Goal: Contribute content: Add original content to the website for others to see

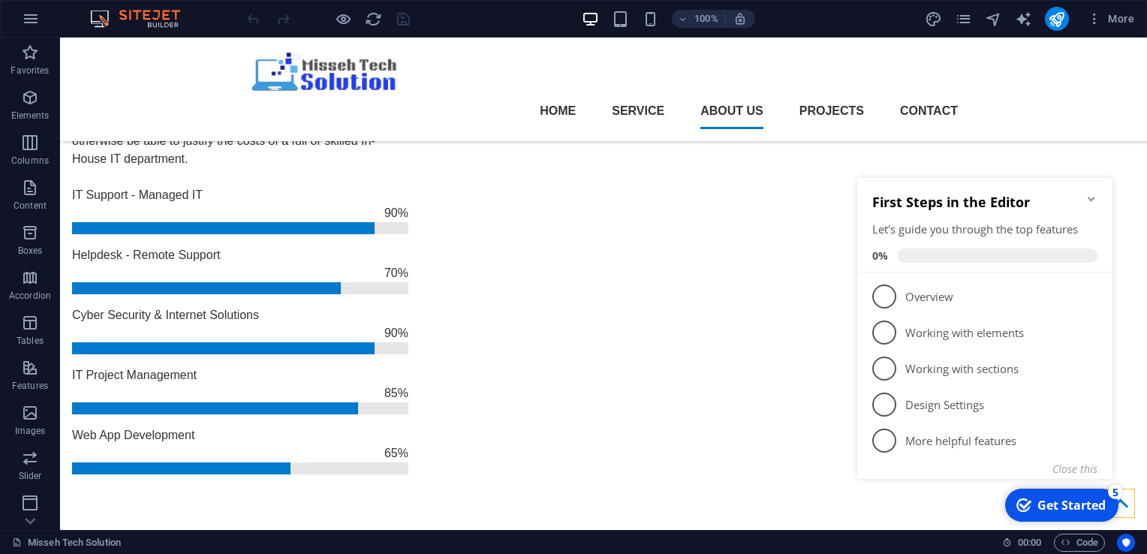
scroll to position [1261, 0]
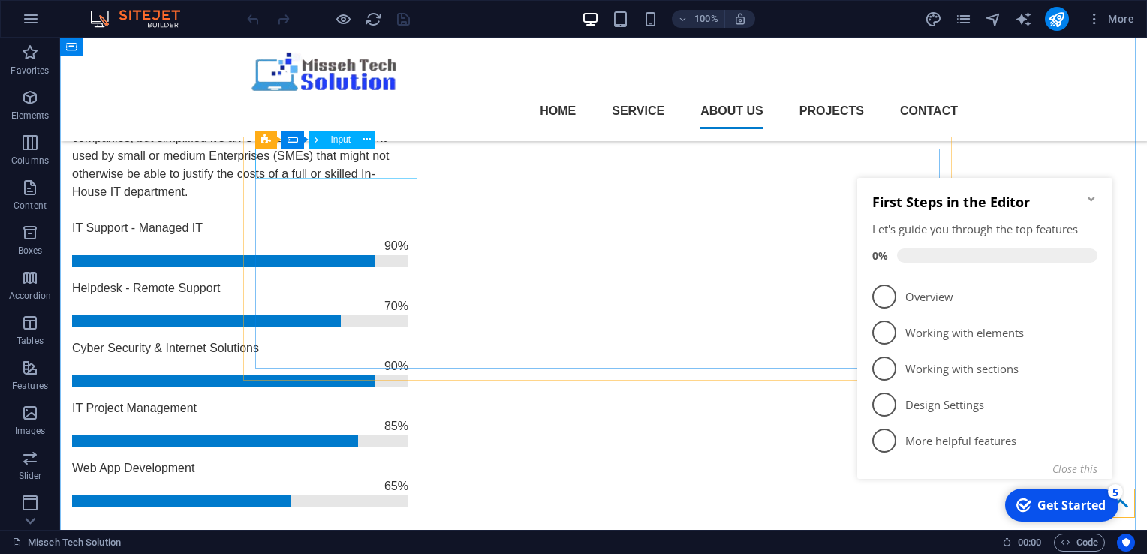
click at [336, 140] on span "Input" at bounding box center [340, 139] width 20 height 9
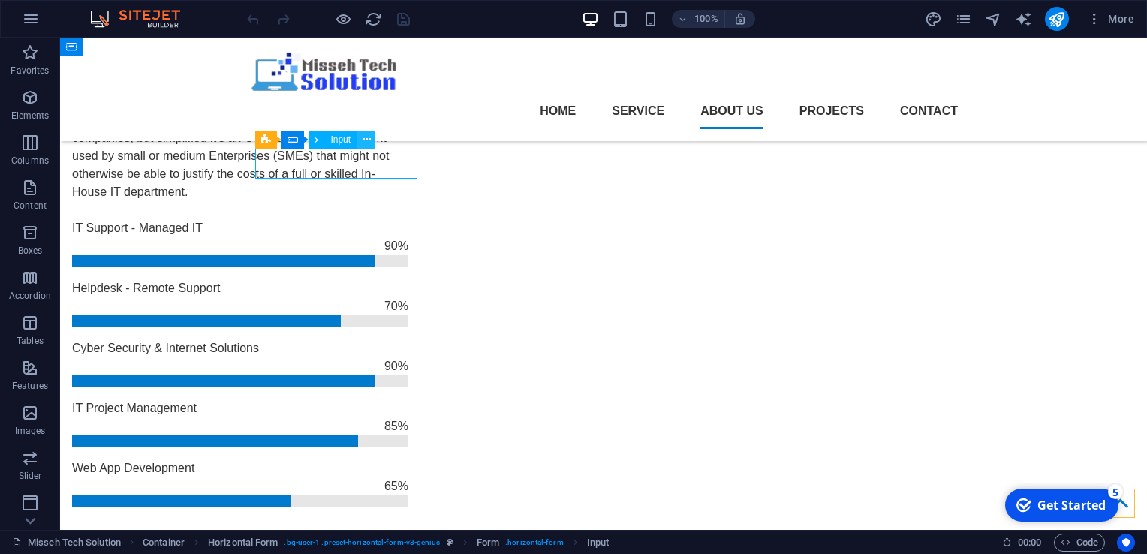
click at [368, 140] on icon at bounding box center [366, 140] width 8 height 16
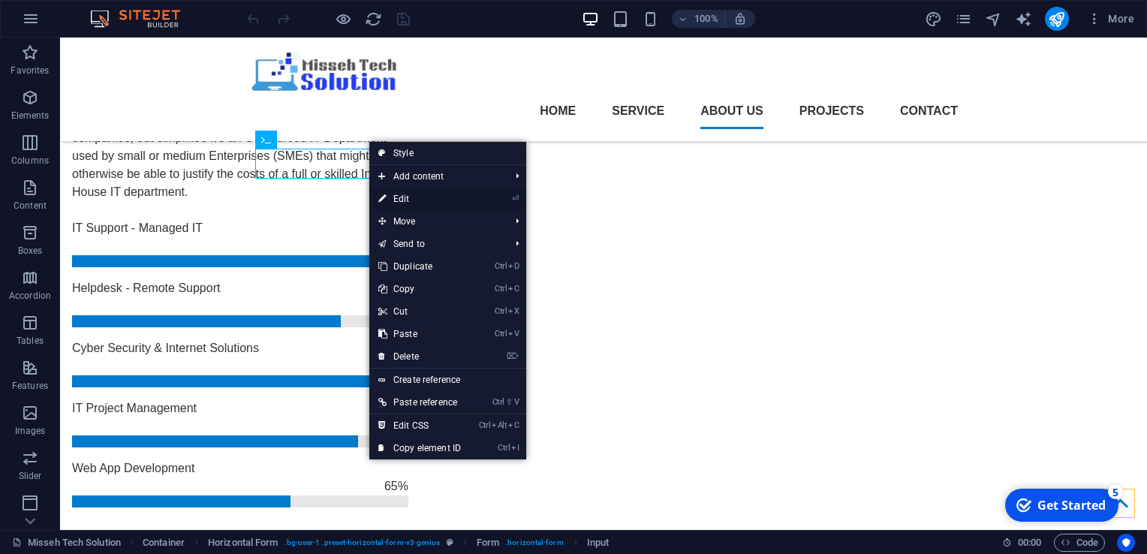
click at [391, 193] on link "⏎ Edit" at bounding box center [419, 199] width 101 height 23
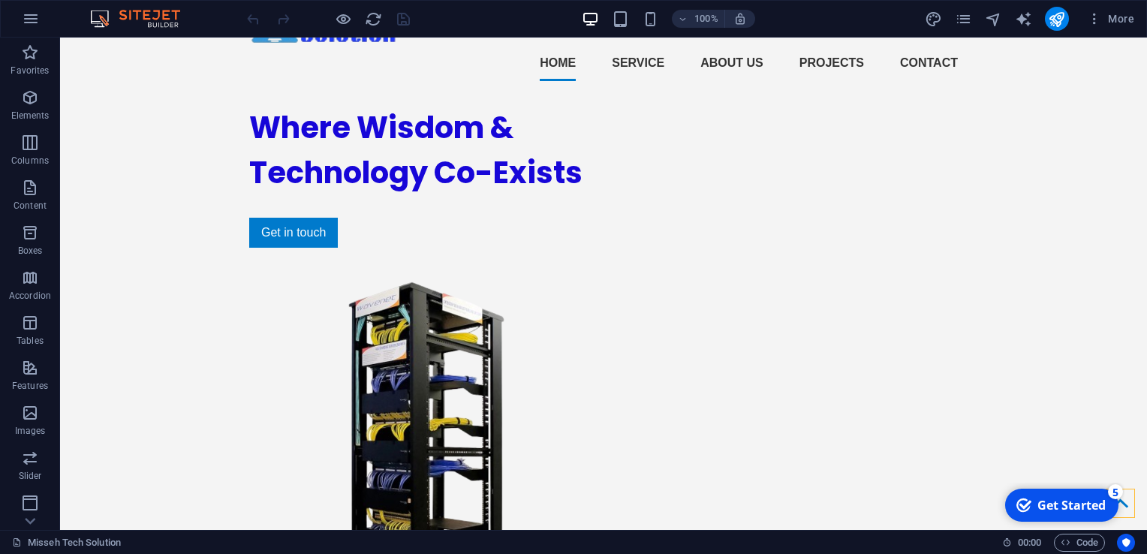
scroll to position [0, 0]
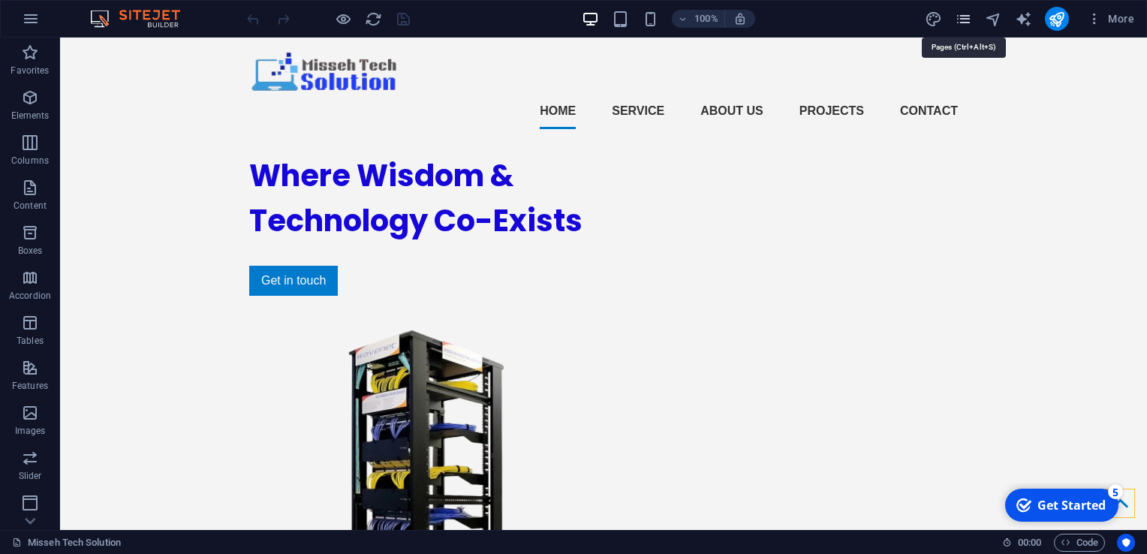
click at [964, 18] on icon "pages" at bounding box center [963, 19] width 17 height 17
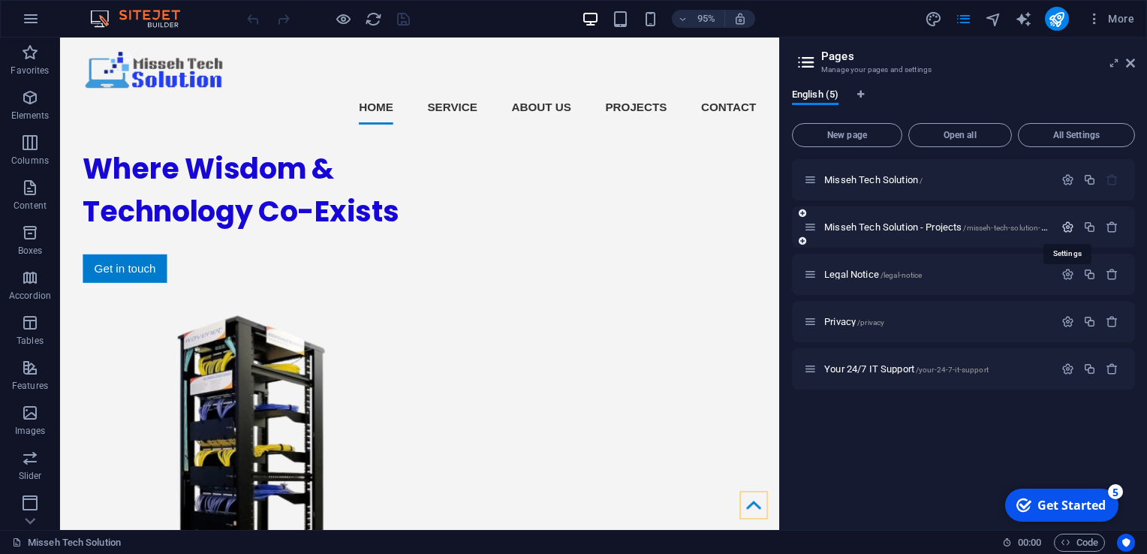
click at [1069, 229] on icon "button" at bounding box center [1067, 227] width 13 height 13
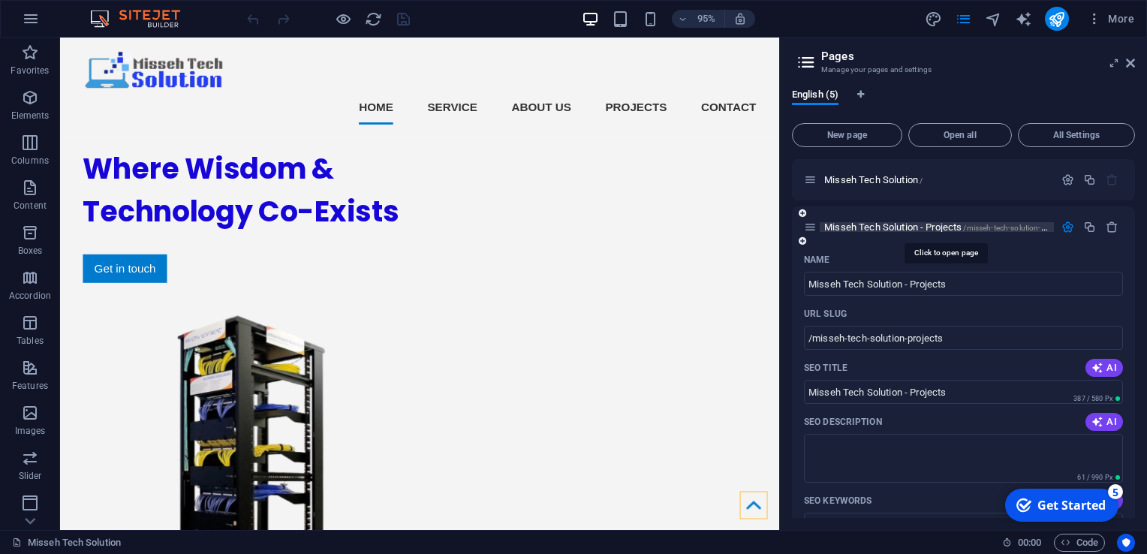
click at [904, 225] on span "Misseh Tech Solution - Projects /misseh-tech-solution-projects" at bounding box center [946, 226] width 244 height 11
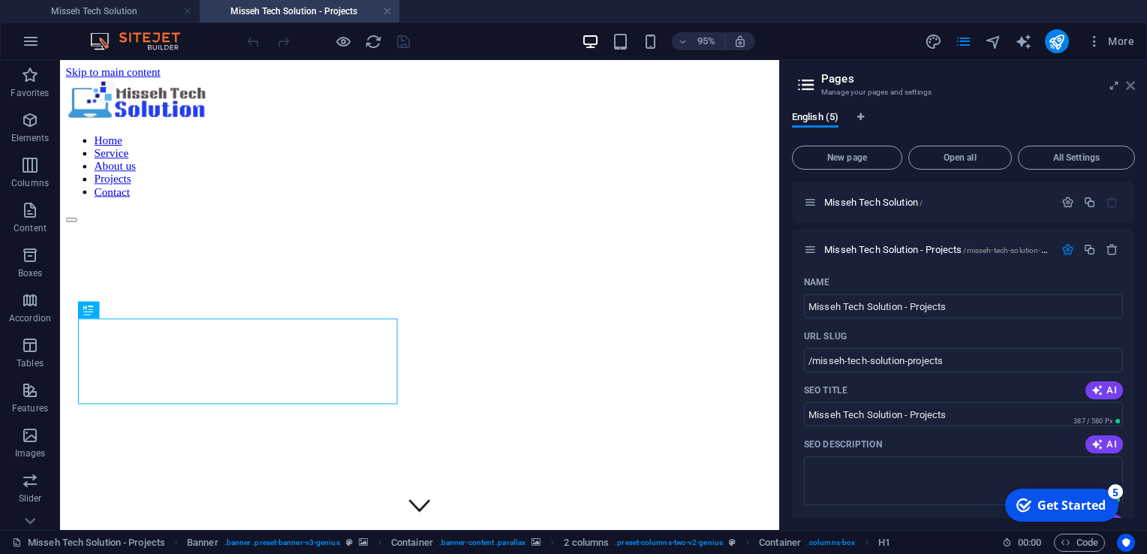
click at [1130, 85] on icon at bounding box center [1130, 86] width 9 height 12
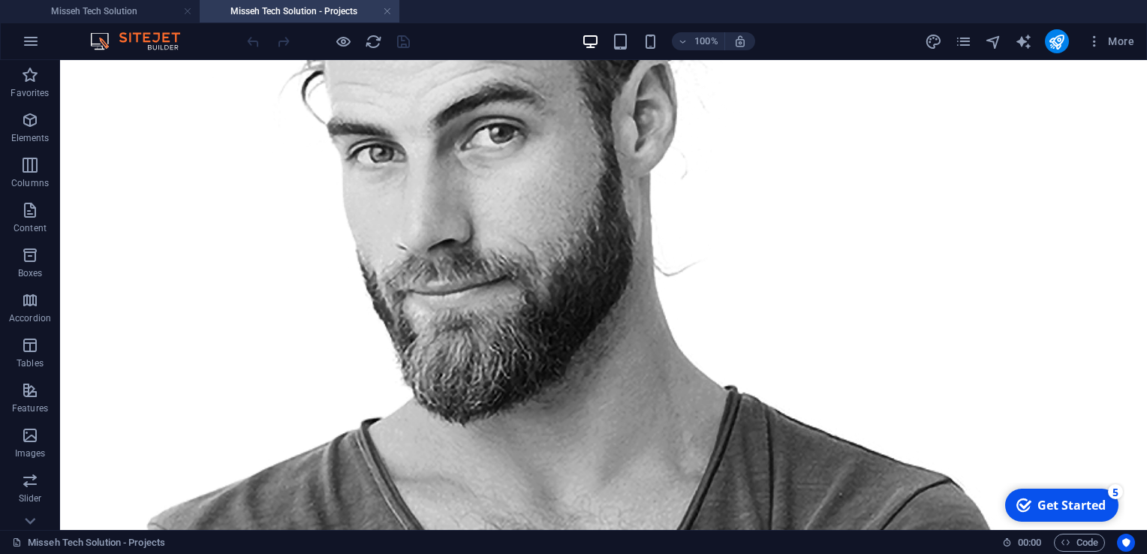
scroll to position [1189, 0]
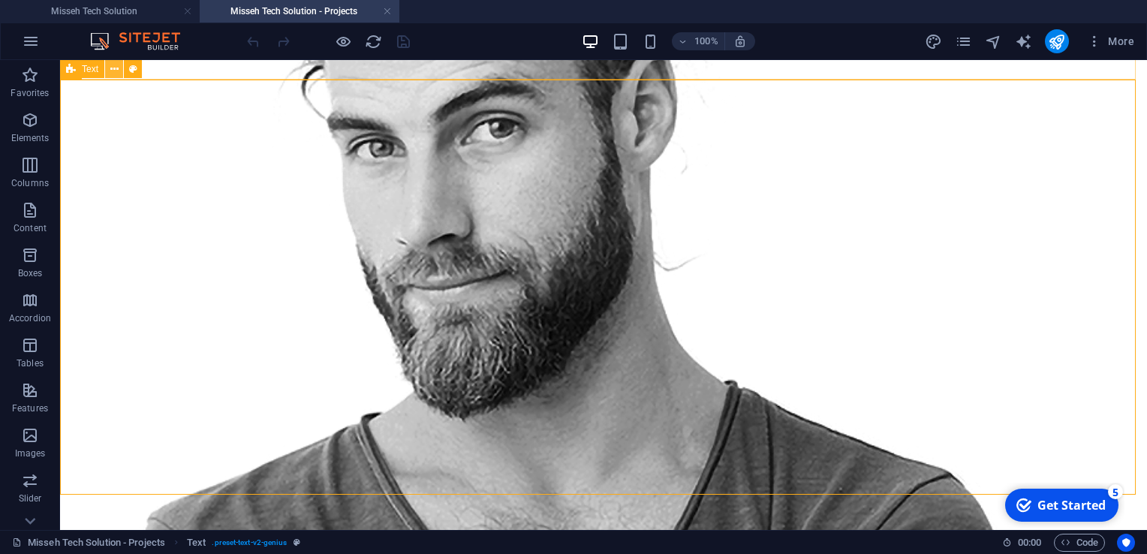
click at [117, 68] on icon at bounding box center [114, 70] width 8 height 16
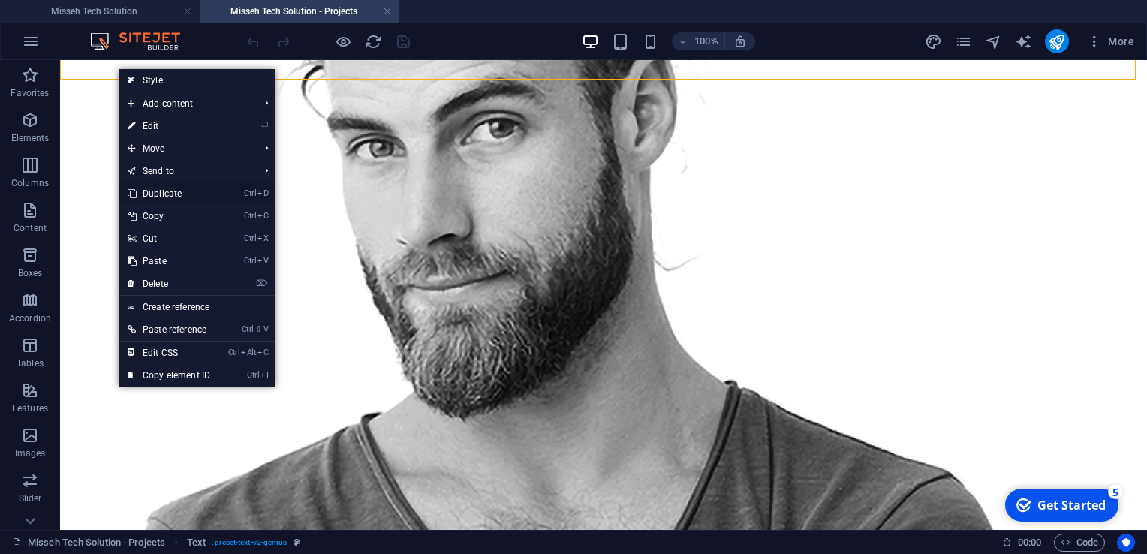
click at [165, 194] on link "Ctrl D Duplicate" at bounding box center [169, 193] width 101 height 23
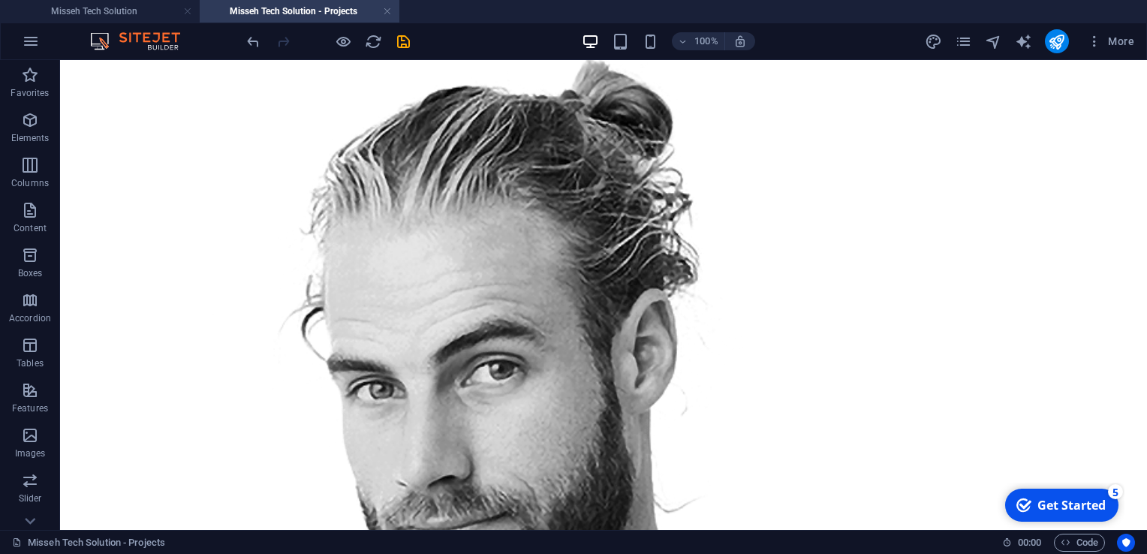
scroll to position [967, 0]
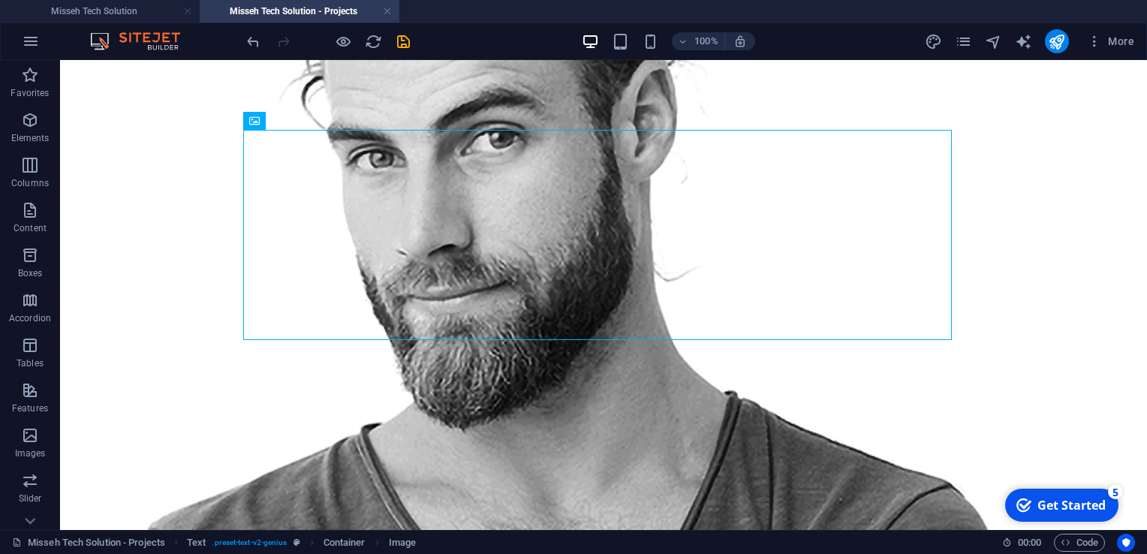
scroll to position [1235, 0]
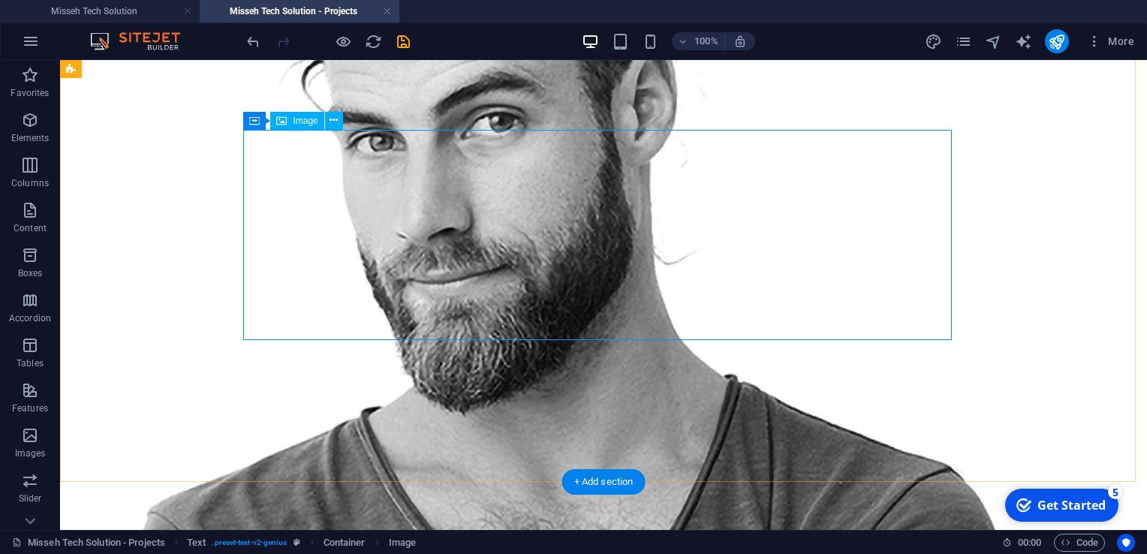
click at [334, 125] on icon at bounding box center [333, 121] width 8 height 16
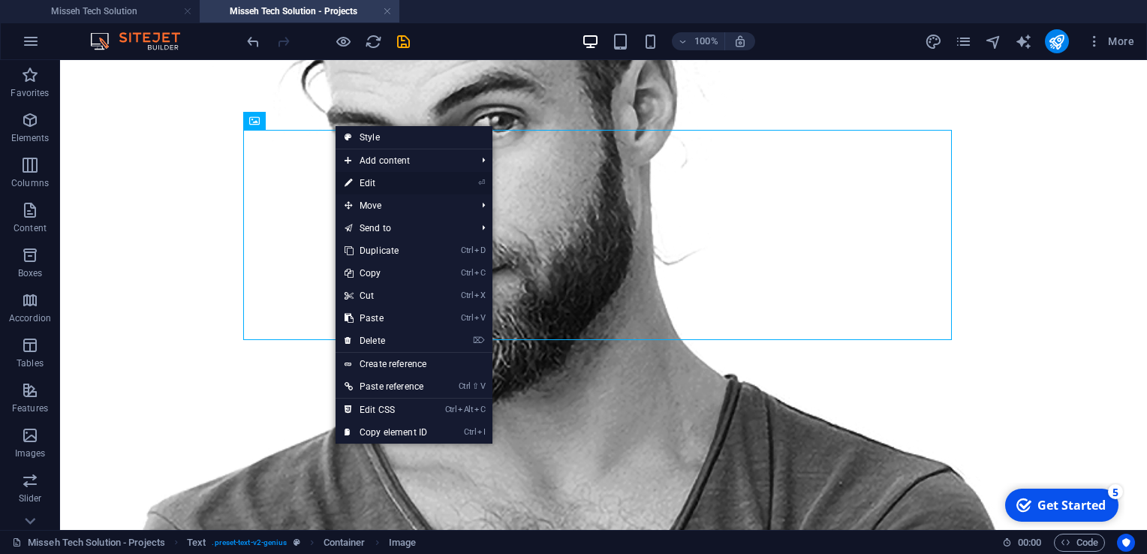
click at [372, 182] on link "⏎ Edit" at bounding box center [385, 183] width 101 height 23
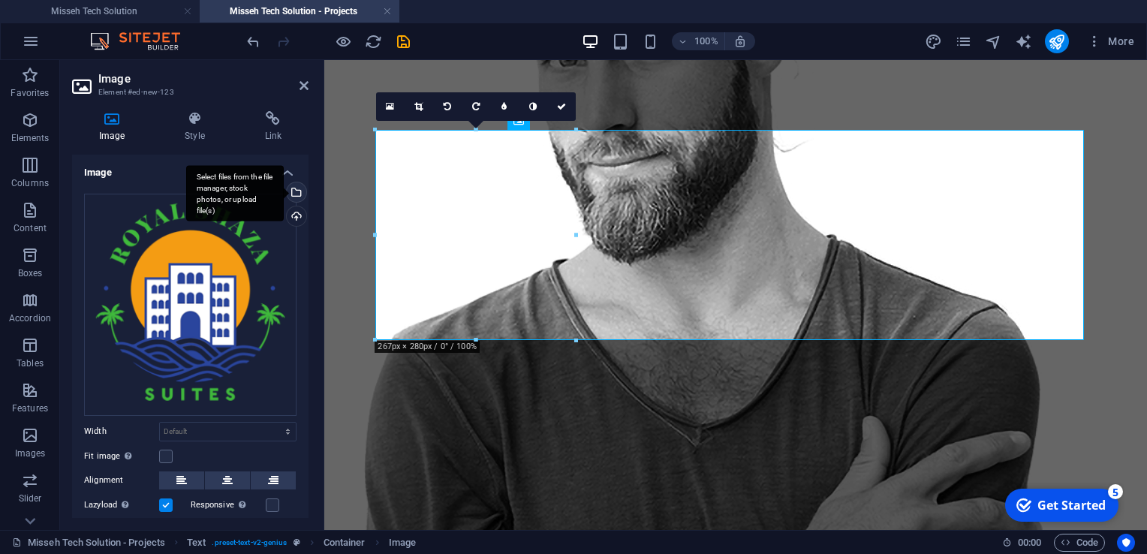
click at [293, 193] on div "Select files from the file manager, stock photos, or upload file(s)" at bounding box center [295, 193] width 23 height 23
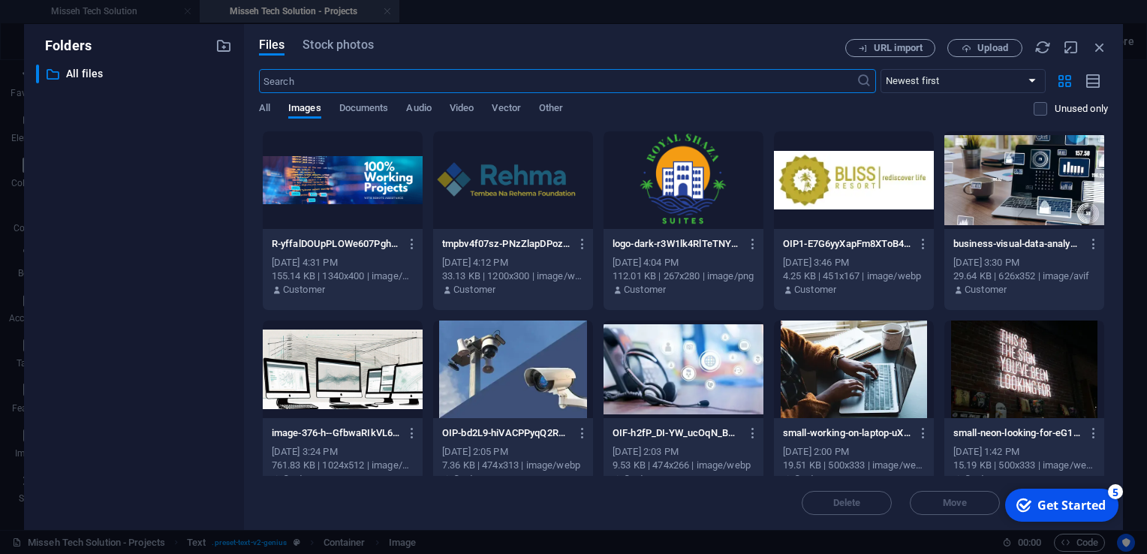
scroll to position [1454, 0]
click at [984, 48] on span "Upload" at bounding box center [992, 48] width 31 height 9
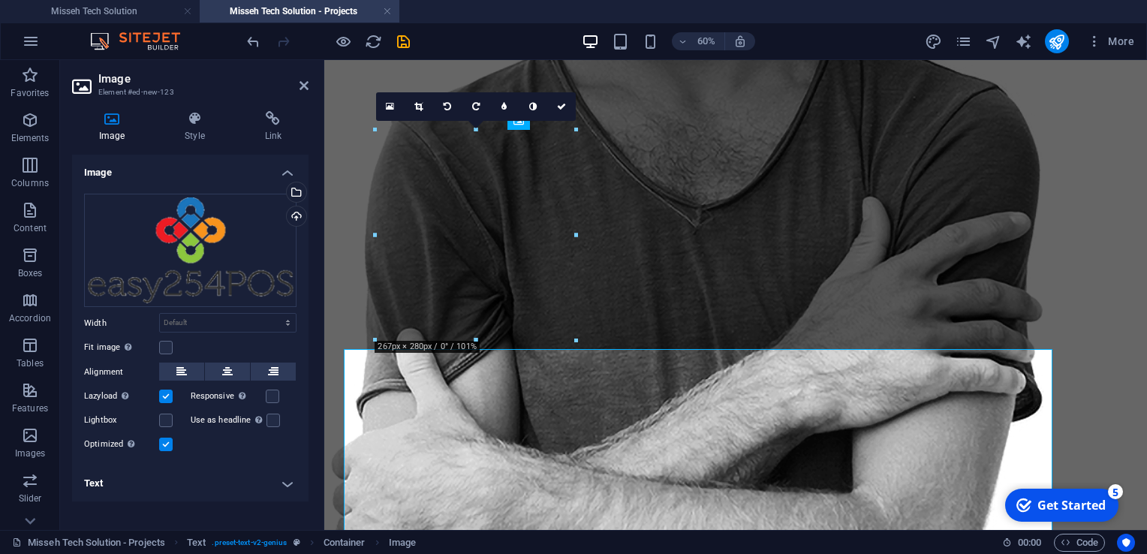
scroll to position [1235, 0]
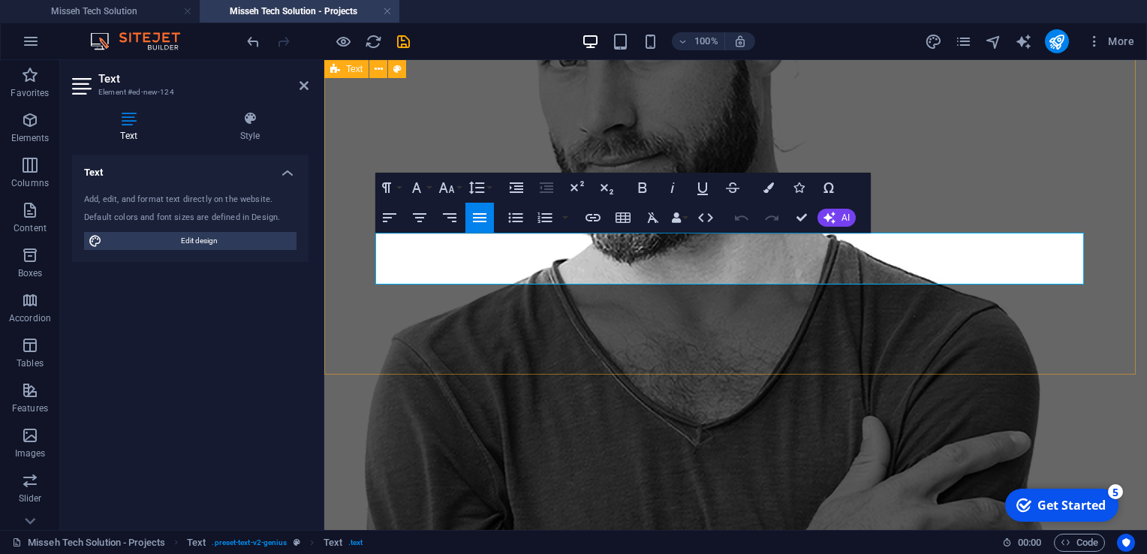
drag, startPoint x: 570, startPoint y: 249, endPoint x: 357, endPoint y: 240, distance: 213.3
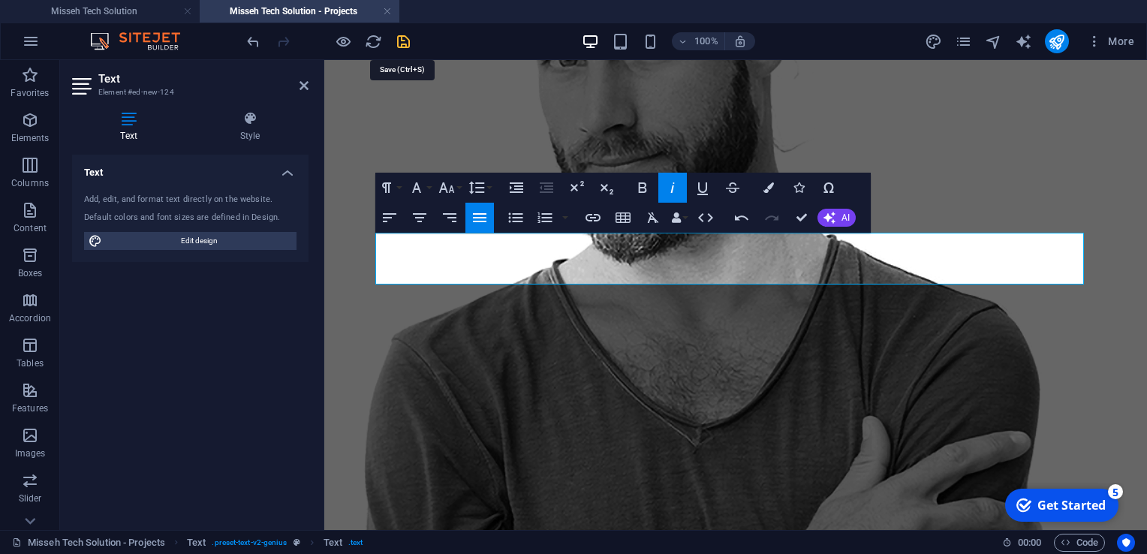
click at [405, 40] on icon "save" at bounding box center [403, 41] width 17 height 17
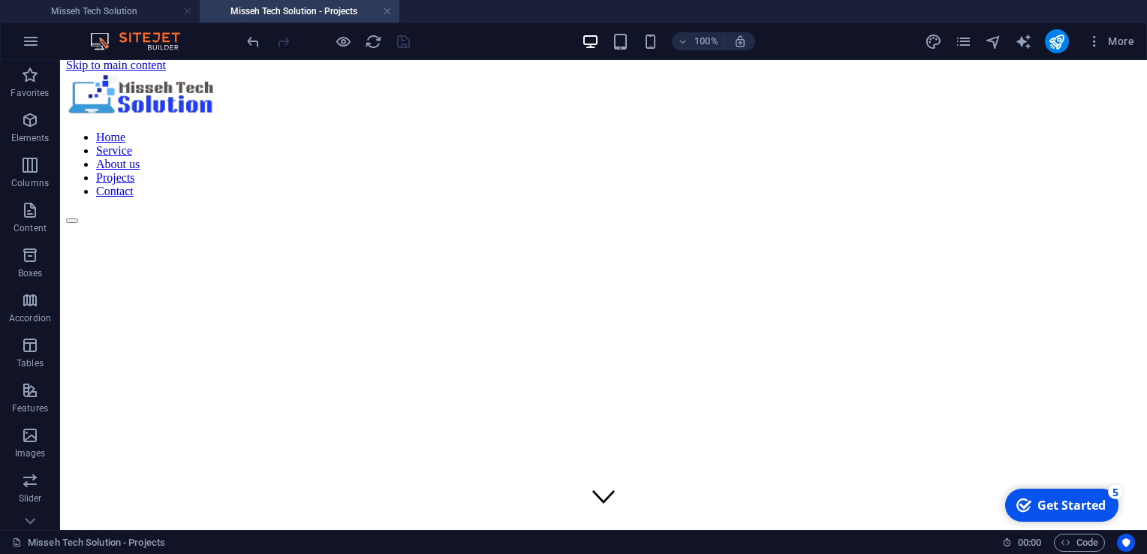
scroll to position [0, 0]
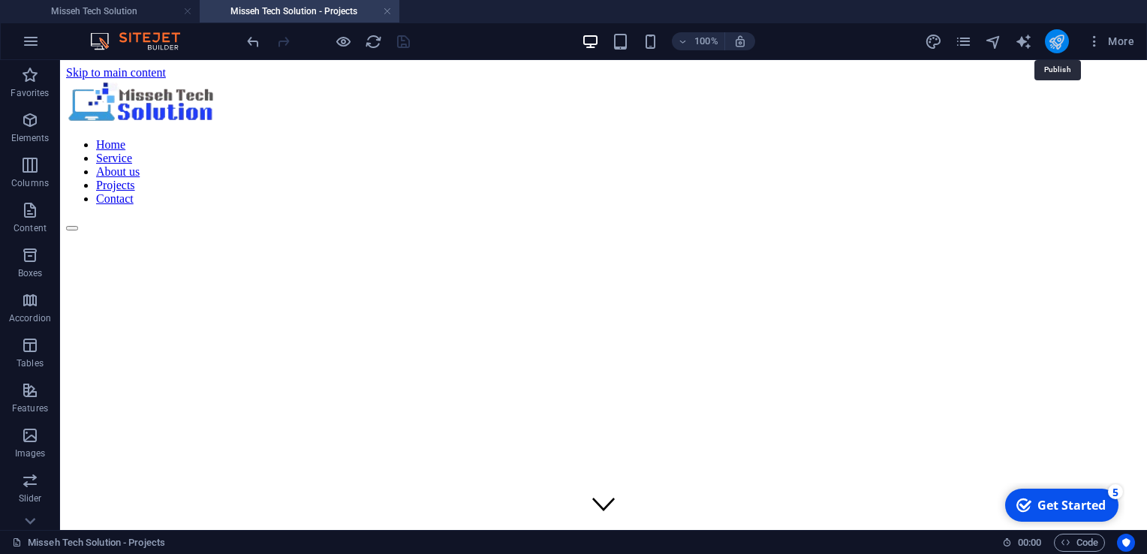
click at [1060, 41] on icon "publish" at bounding box center [1056, 41] width 17 height 17
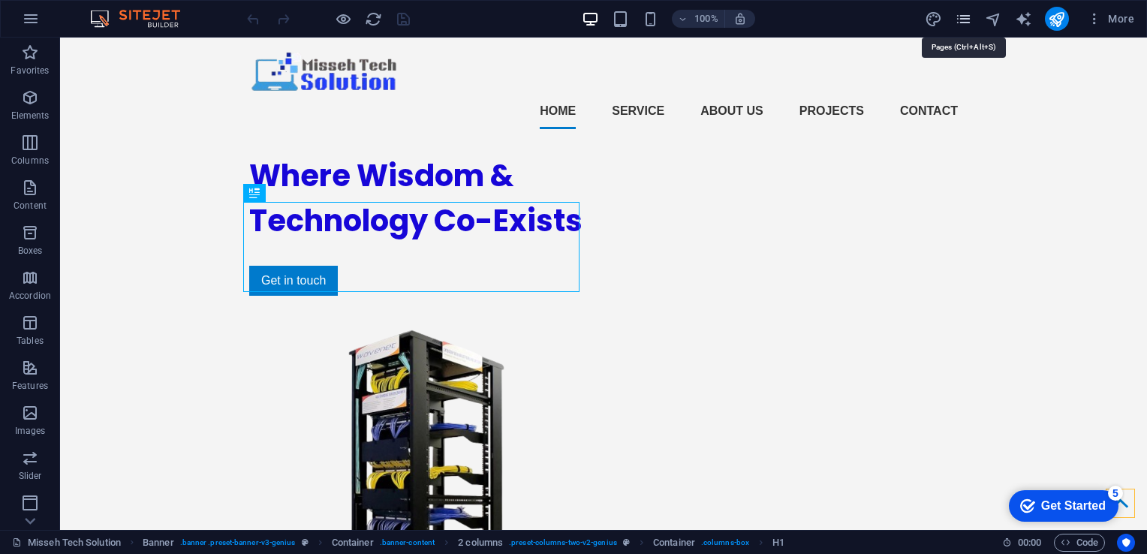
click at [963, 15] on icon "pages" at bounding box center [963, 19] width 17 height 17
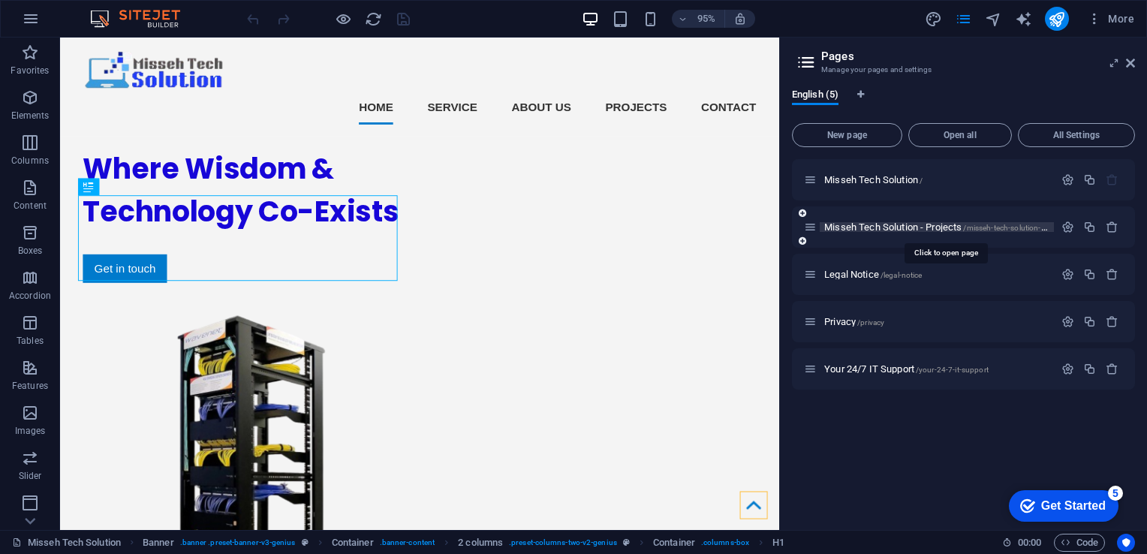
click at [871, 225] on span "Misseh Tech Solution - Projects /misseh-tech-solution-projects" at bounding box center [946, 226] width 244 height 11
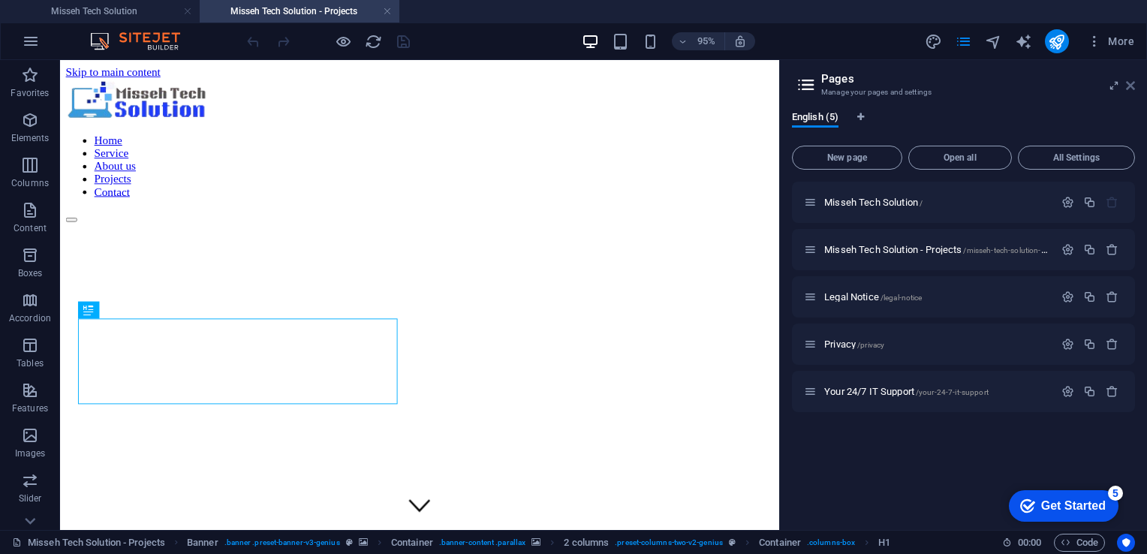
click at [1131, 86] on icon at bounding box center [1130, 86] width 9 height 12
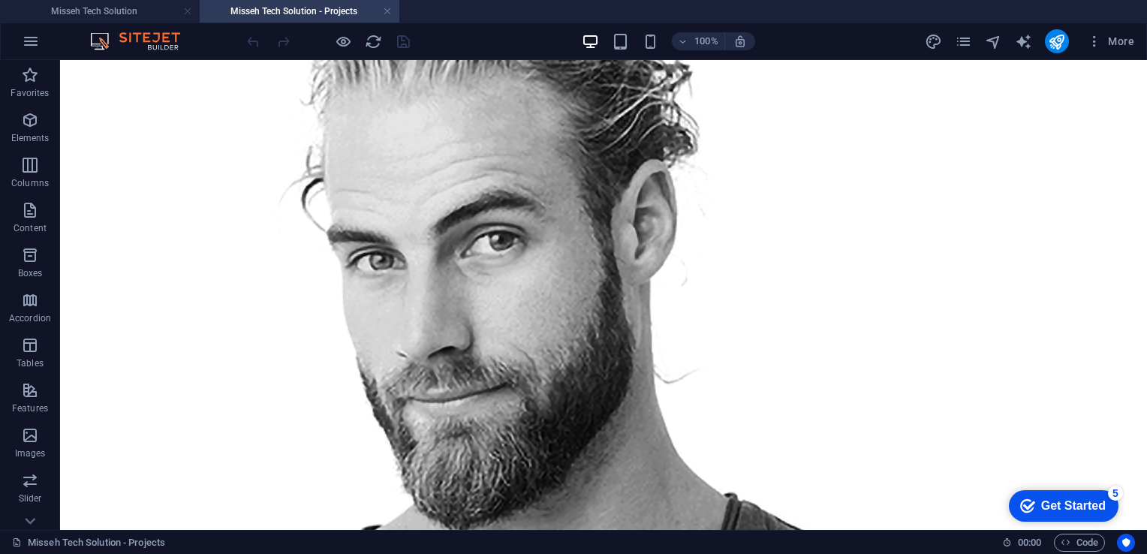
scroll to position [1126, 0]
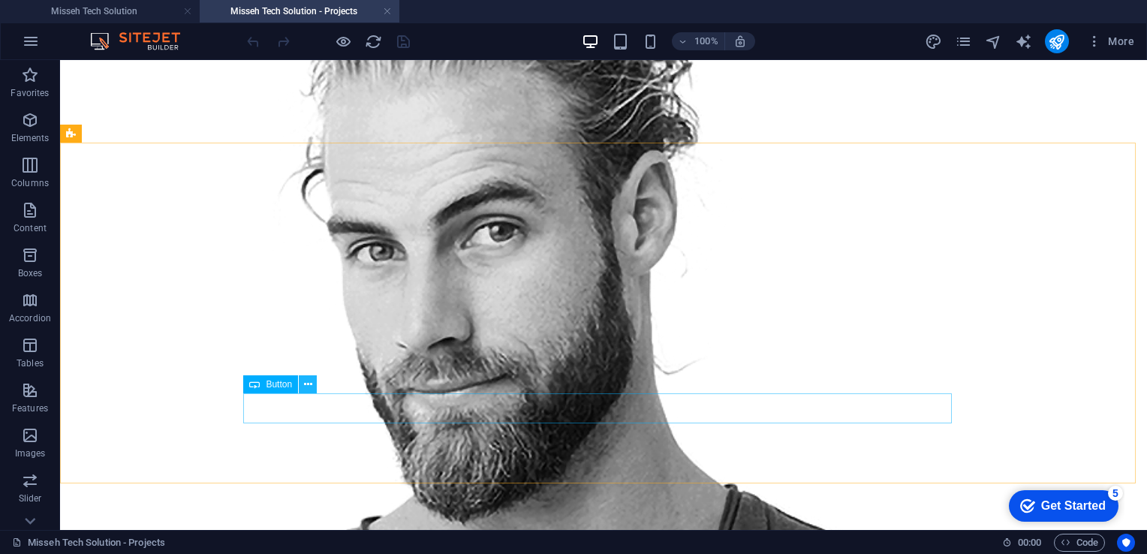
click at [307, 385] on icon at bounding box center [308, 385] width 8 height 16
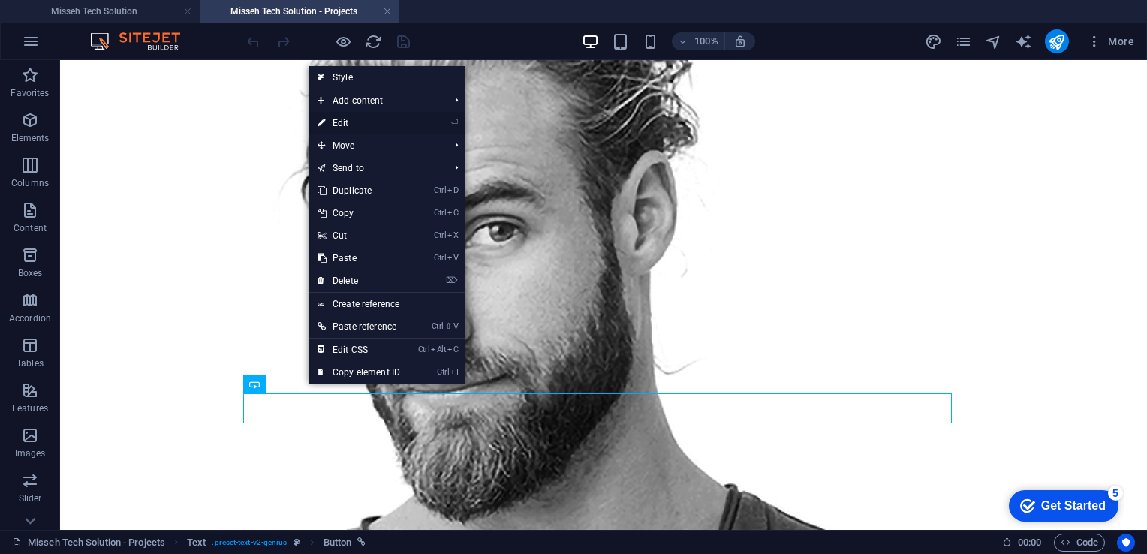
click at [355, 125] on link "⏎ Edit" at bounding box center [358, 123] width 101 height 23
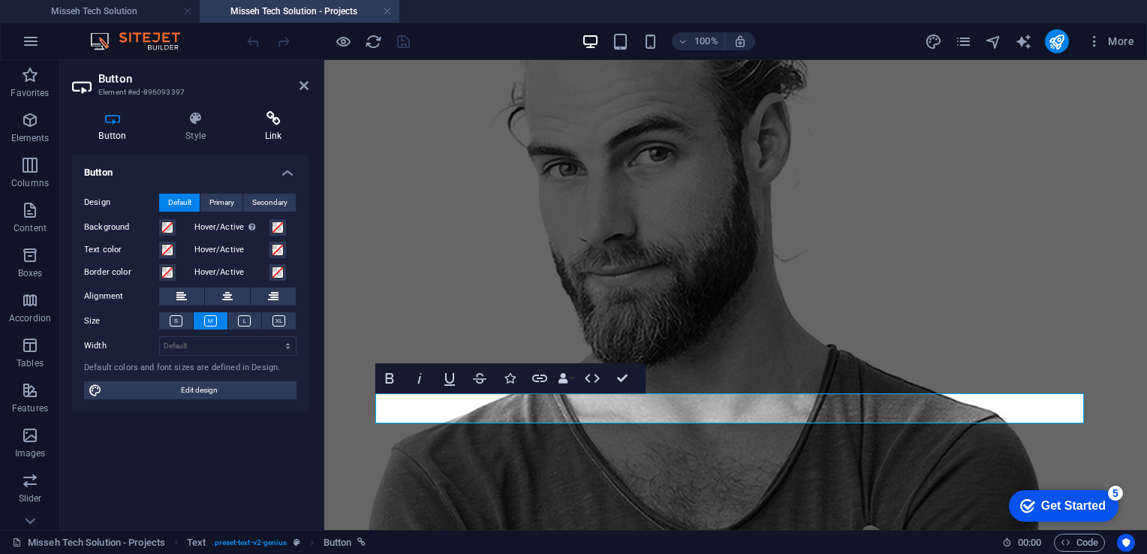
click at [273, 125] on icon at bounding box center [273, 118] width 71 height 15
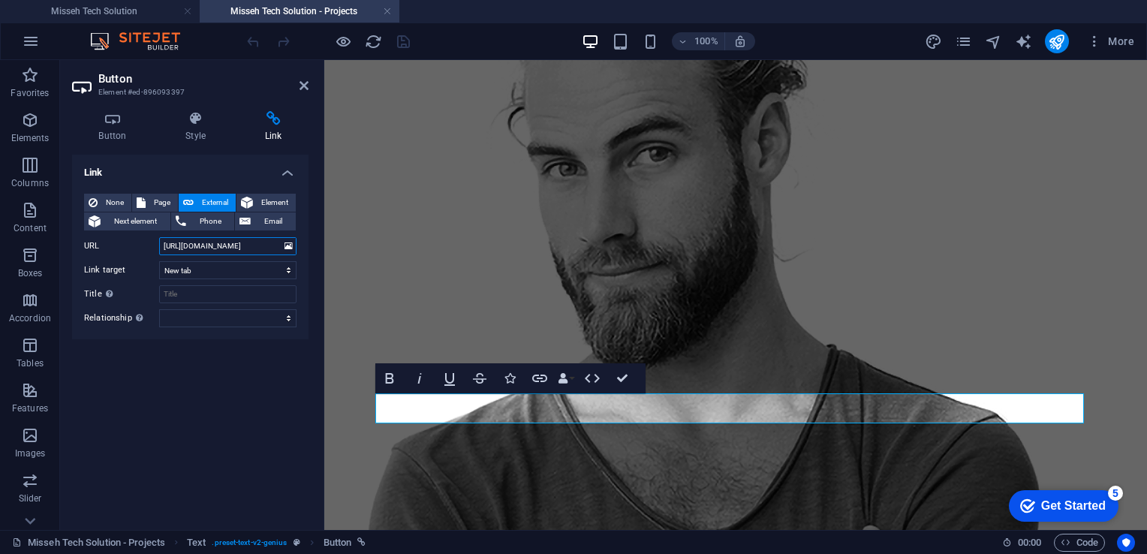
click at [252, 248] on input "https://theroyalshazasuites.co.ke/" at bounding box center [227, 246] width 137 height 18
paste input "missehtechsolution.co.ke/+254Easy_ERP"
type input "https://missehtechsolution.co.ke/+254Easy_ERP/"
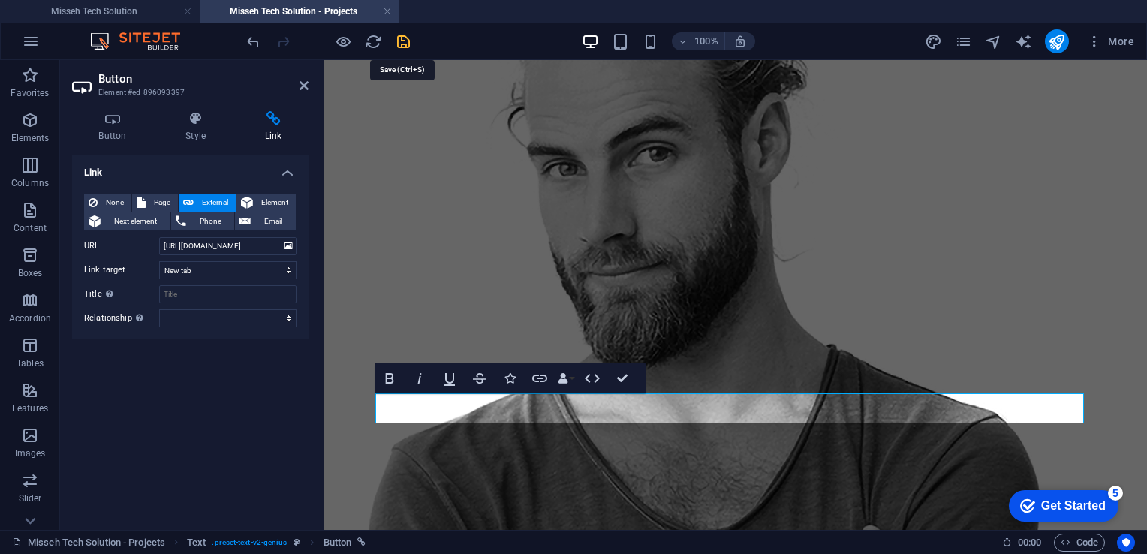
click at [404, 42] on icon "save" at bounding box center [403, 41] width 17 height 17
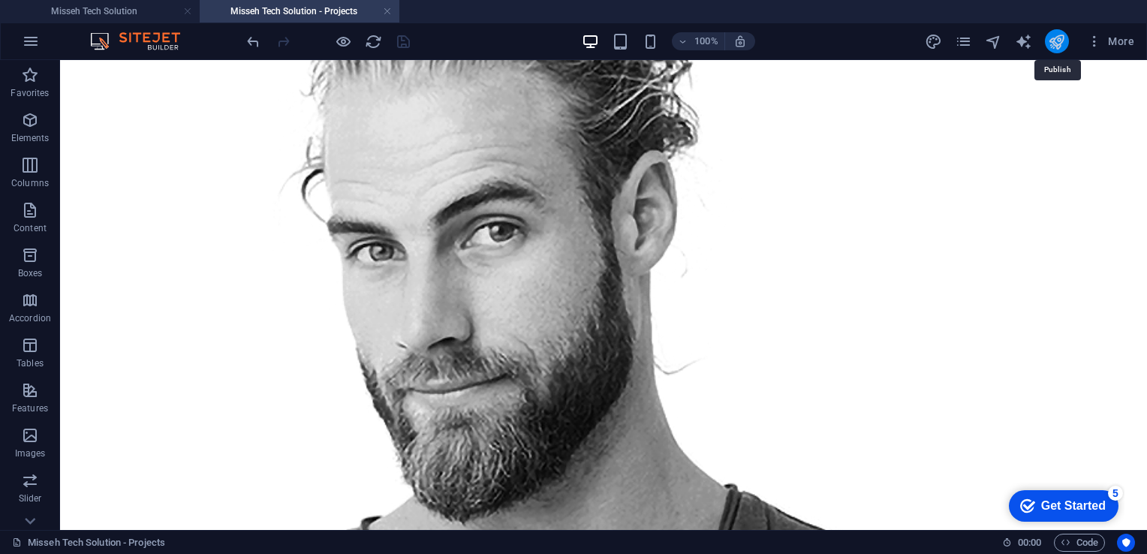
click at [1060, 38] on icon "publish" at bounding box center [1056, 41] width 17 height 17
